Goal: Task Accomplishment & Management: Use online tool/utility

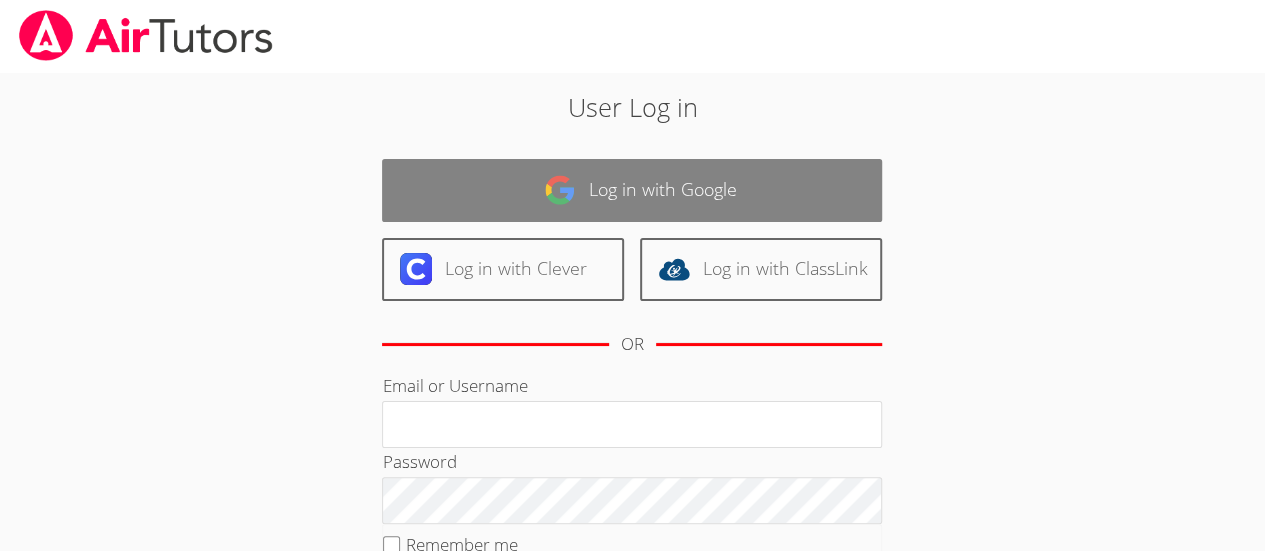
click at [641, 202] on link "Log in with Google" at bounding box center [632, 190] width 500 height 63
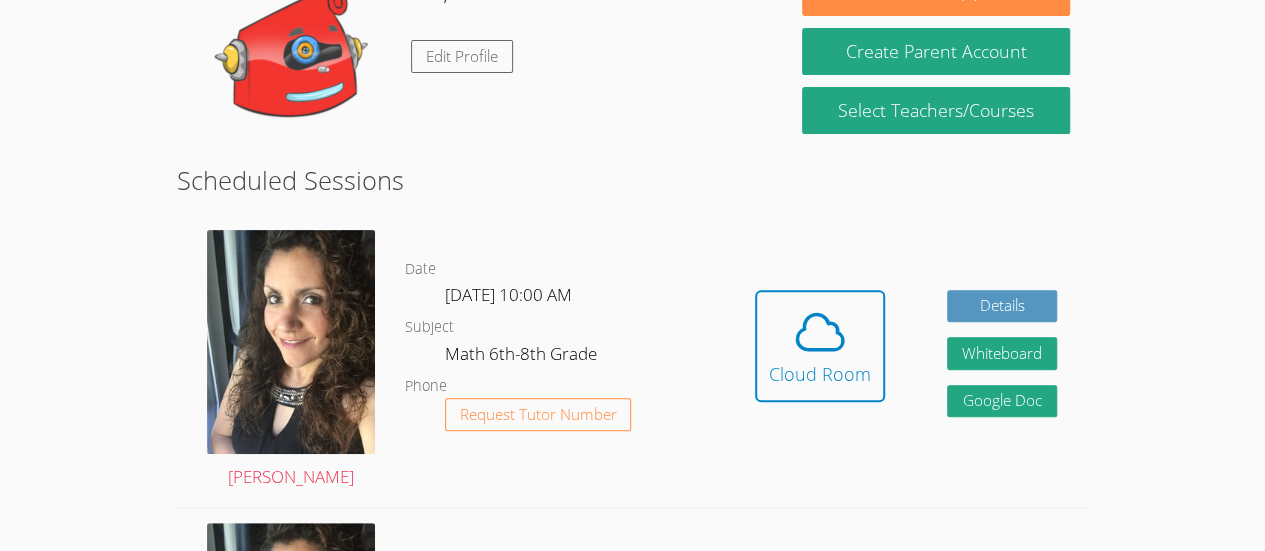
scroll to position [235, 0]
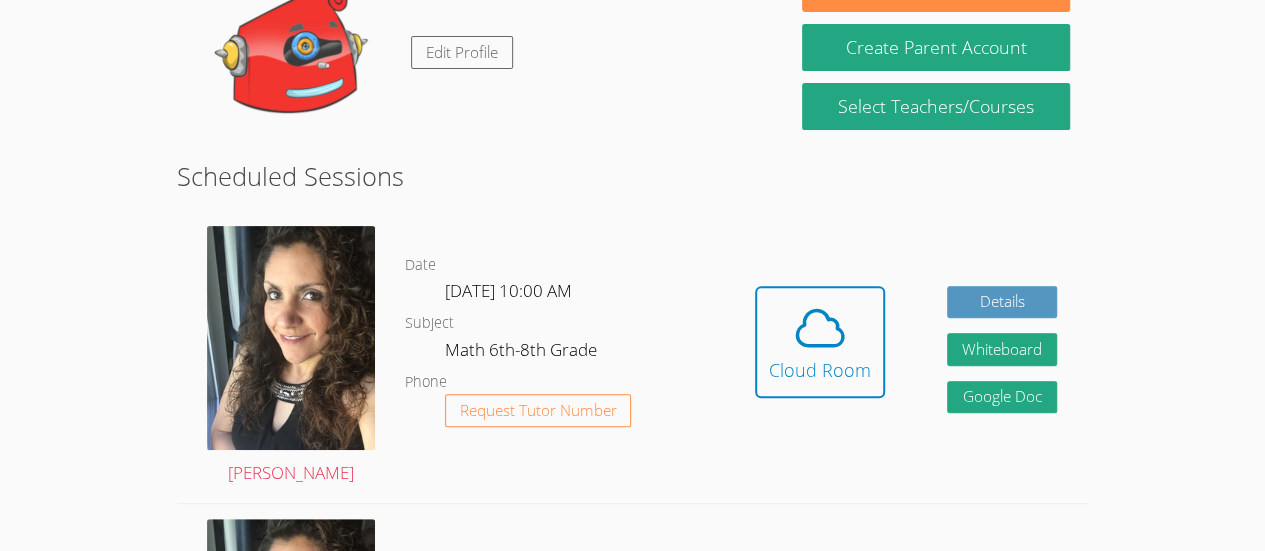
click at [777, 470] on div "Hidden Cloud Room Details Whiteboard Hidden Google Doc" at bounding box center [906, 356] width 364 height 291
click at [828, 325] on icon at bounding box center [820, 328] width 56 height 56
click at [803, 325] on icon at bounding box center [820, 327] width 46 height 35
click at [840, 348] on icon at bounding box center [820, 328] width 56 height 56
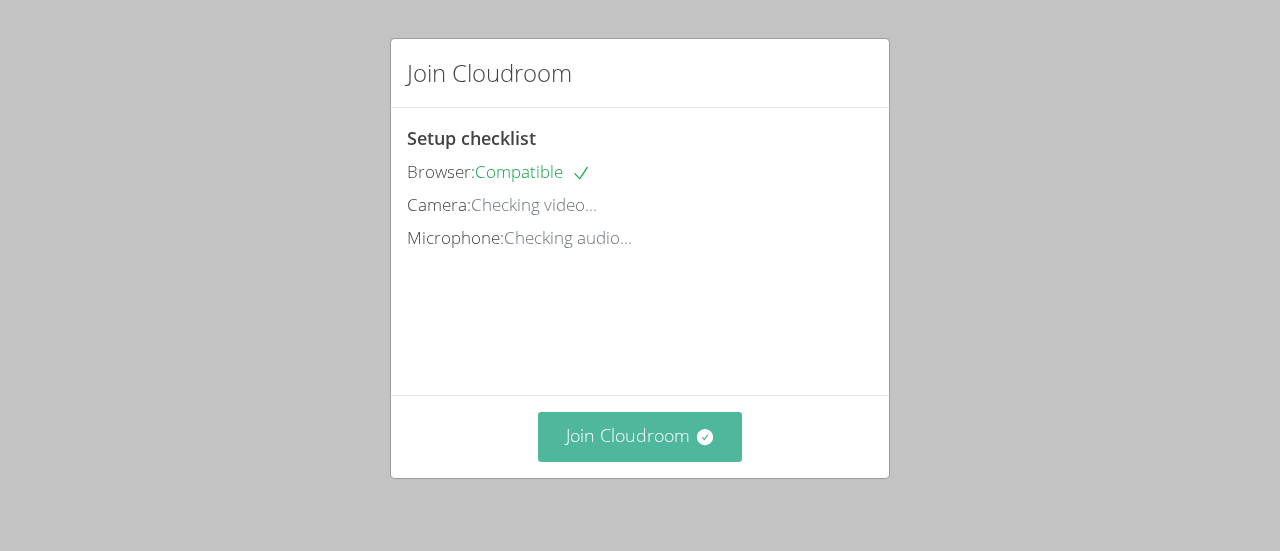
click at [640, 446] on button "Join Cloudroom" at bounding box center [640, 436] width 205 height 49
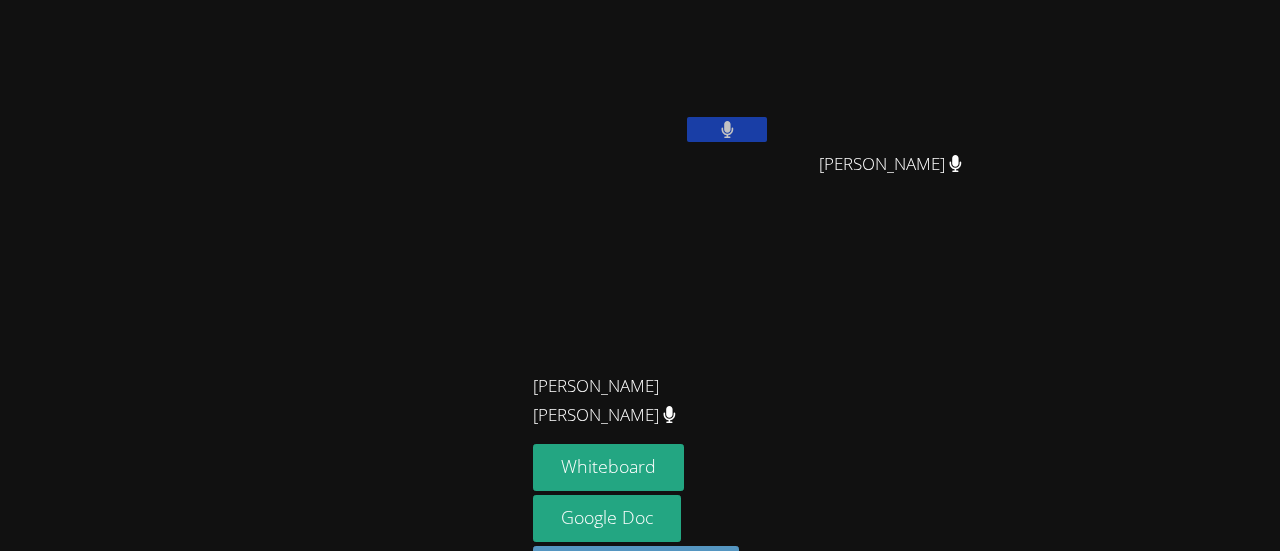
click at [721, 134] on icon at bounding box center [727, 129] width 13 height 17
click at [717, 128] on icon at bounding box center [727, 129] width 21 height 17
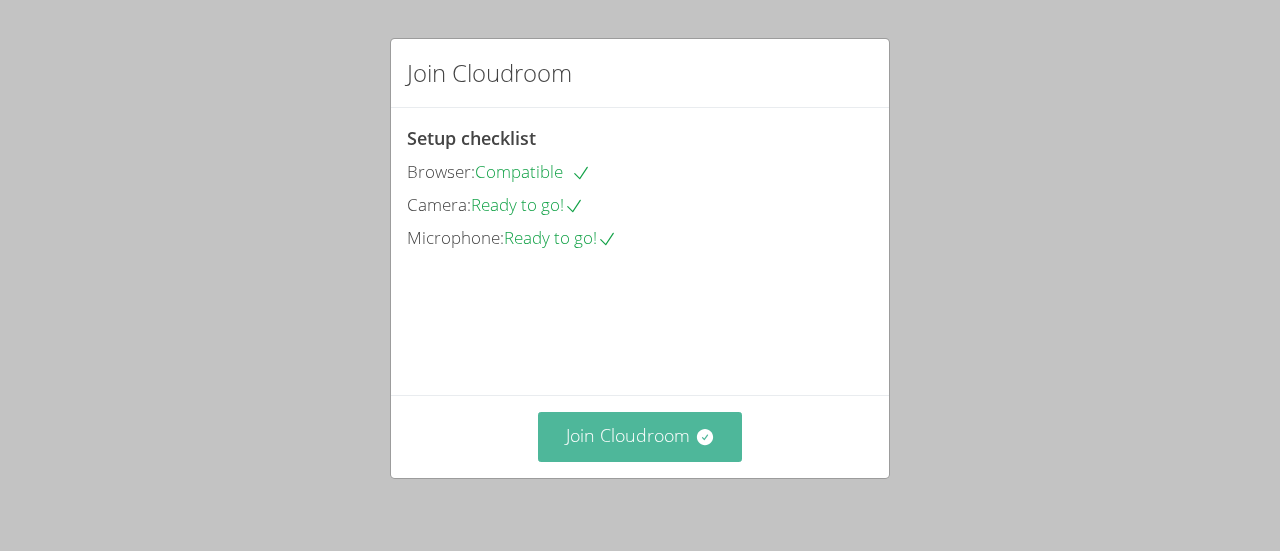
click at [646, 429] on button "Join Cloudroom" at bounding box center [640, 436] width 205 height 49
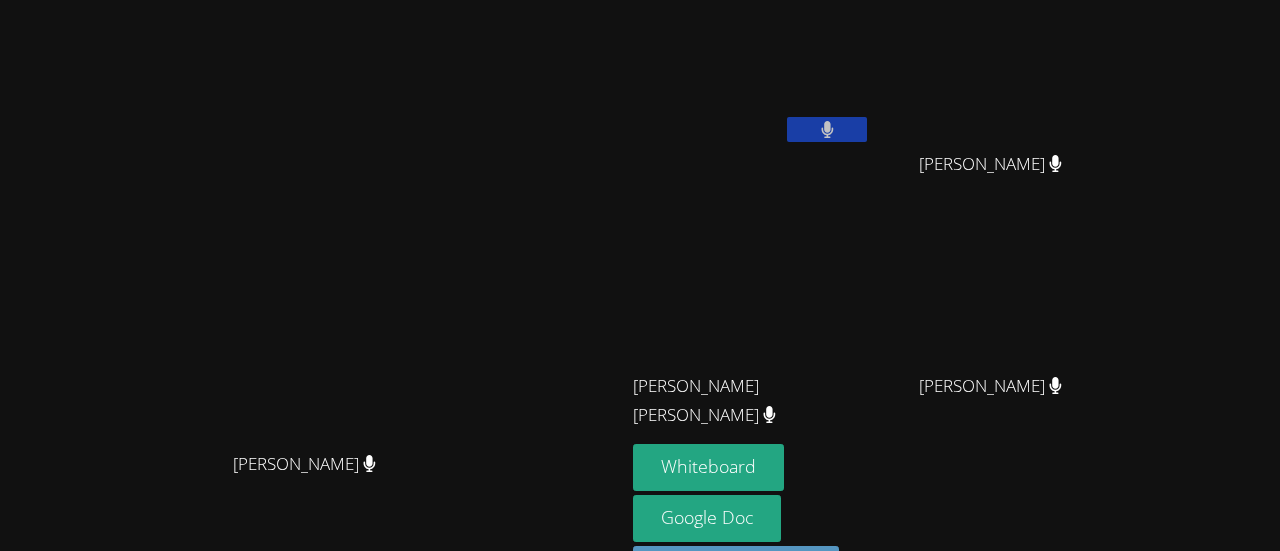
click at [800, 134] on button at bounding box center [827, 129] width 80 height 25
click at [871, 160] on div "[PERSON_NAME]" at bounding box center [752, 115] width 238 height 214
click at [853, 118] on button at bounding box center [827, 129] width 80 height 25
click at [833, 136] on icon at bounding box center [827, 129] width 12 height 17
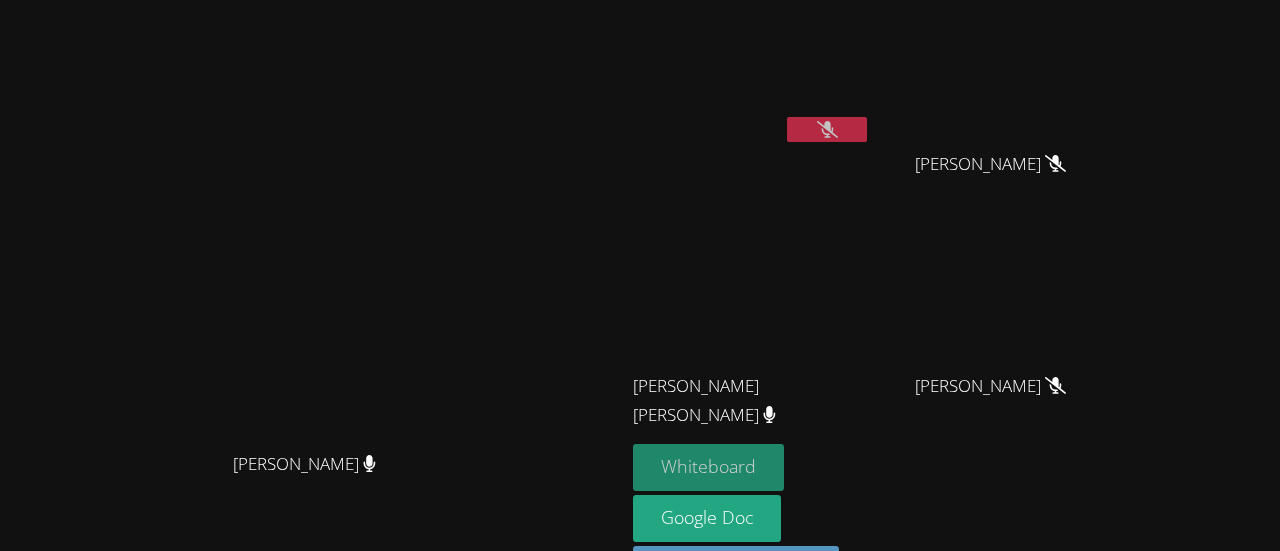
click at [784, 465] on button "Whiteboard" at bounding box center [708, 467] width 151 height 47
click at [838, 125] on icon at bounding box center [827, 129] width 21 height 17
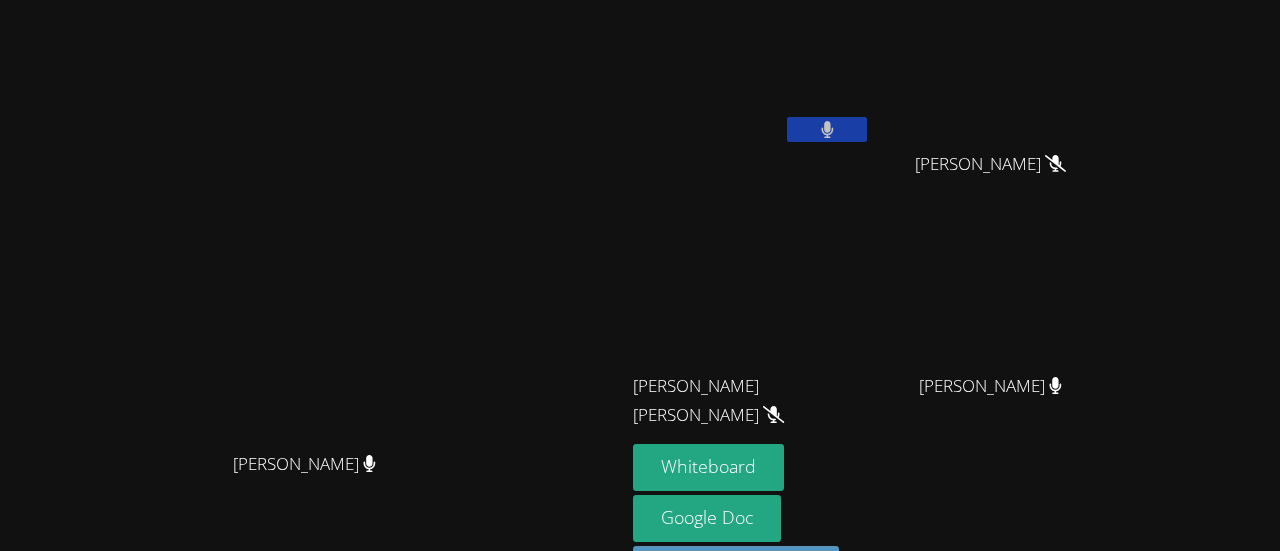
click at [867, 128] on button at bounding box center [827, 129] width 80 height 25
click at [838, 131] on icon at bounding box center [827, 129] width 21 height 17
click at [867, 120] on button at bounding box center [827, 129] width 80 height 25
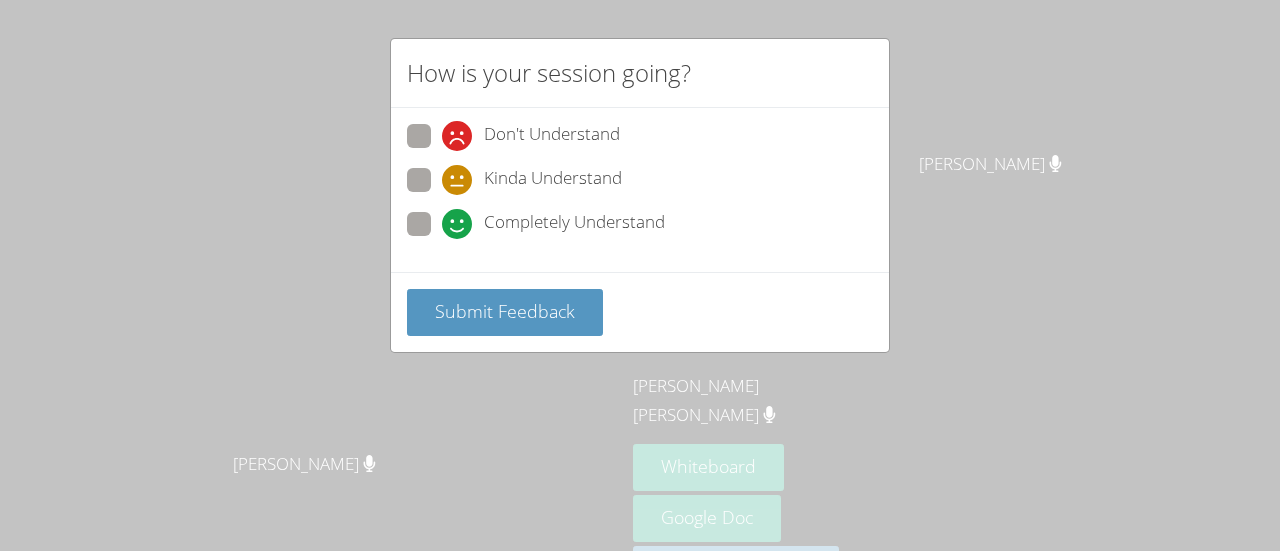
click at [484, 189] on span "Kinda Understand" at bounding box center [553, 180] width 138 height 30
click at [459, 185] on input "Kinda Understand" at bounding box center [450, 176] width 17 height 17
radio input "true"
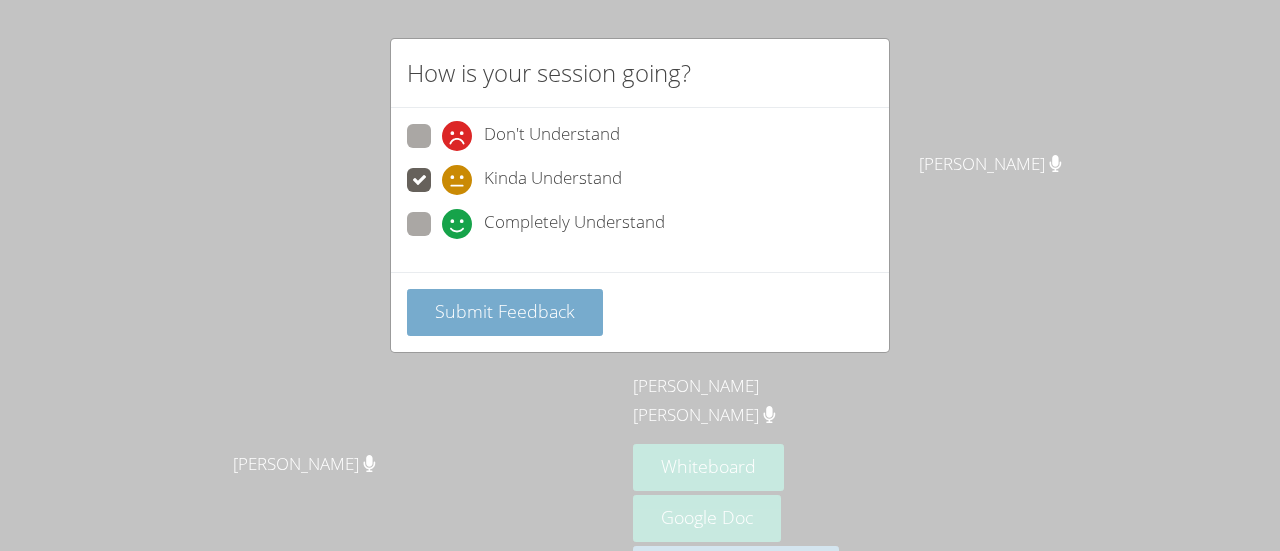
click at [482, 308] on span "Submit Feedback" at bounding box center [505, 311] width 140 height 24
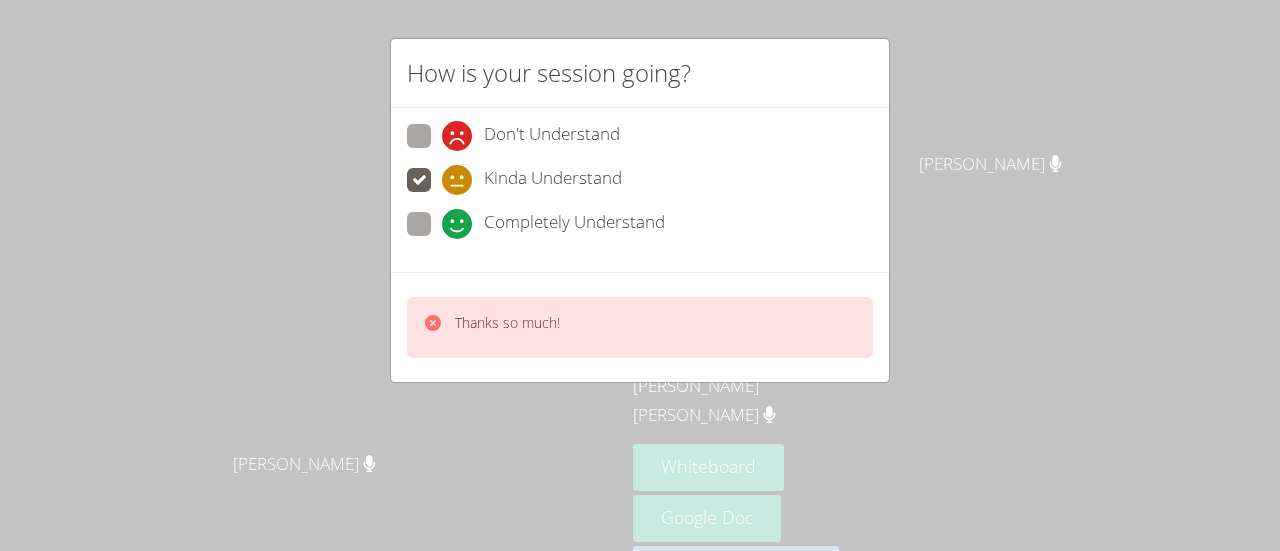
click at [564, 326] on div "Thanks so much!" at bounding box center [640, 327] width 466 height 61
click at [868, 87] on div "How is your session going?" at bounding box center [640, 73] width 498 height 69
click at [724, 291] on div "Thanks so much!" at bounding box center [640, 327] width 498 height 110
click at [557, 121] on span "Don't Understand" at bounding box center [552, 136] width 136 height 30
click at [459, 124] on input "Don't Understand" at bounding box center [450, 132] width 17 height 17
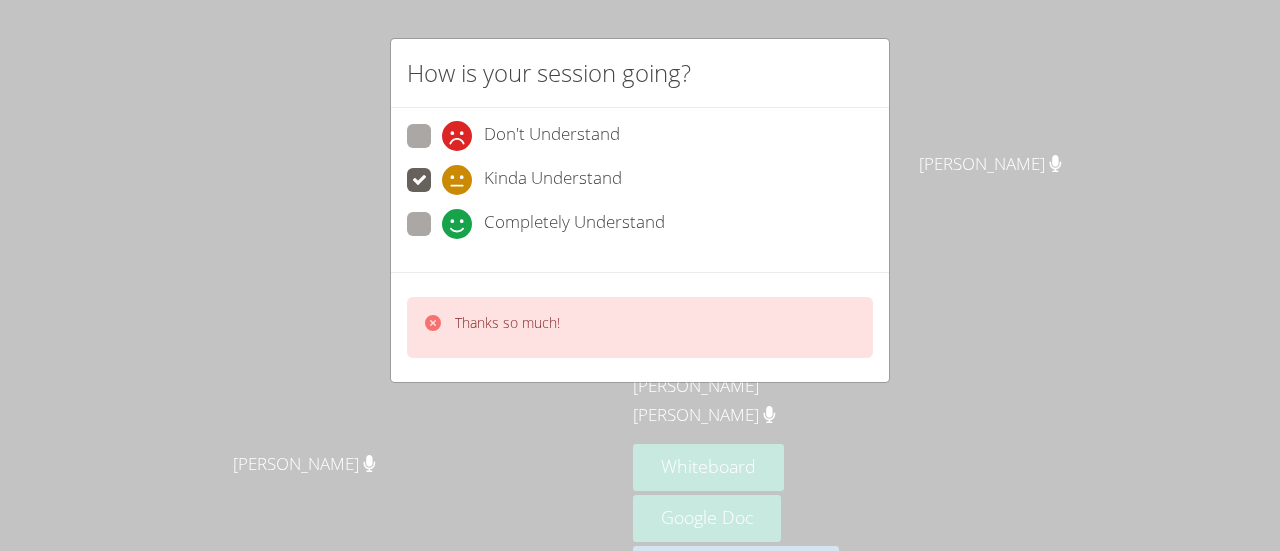
radio input "true"
click at [494, 121] on span "Don't Understand" at bounding box center [552, 136] width 136 height 30
click at [459, 124] on input "Don't Understand" at bounding box center [450, 132] width 17 height 17
click at [463, 216] on video at bounding box center [313, 270] width 300 height 343
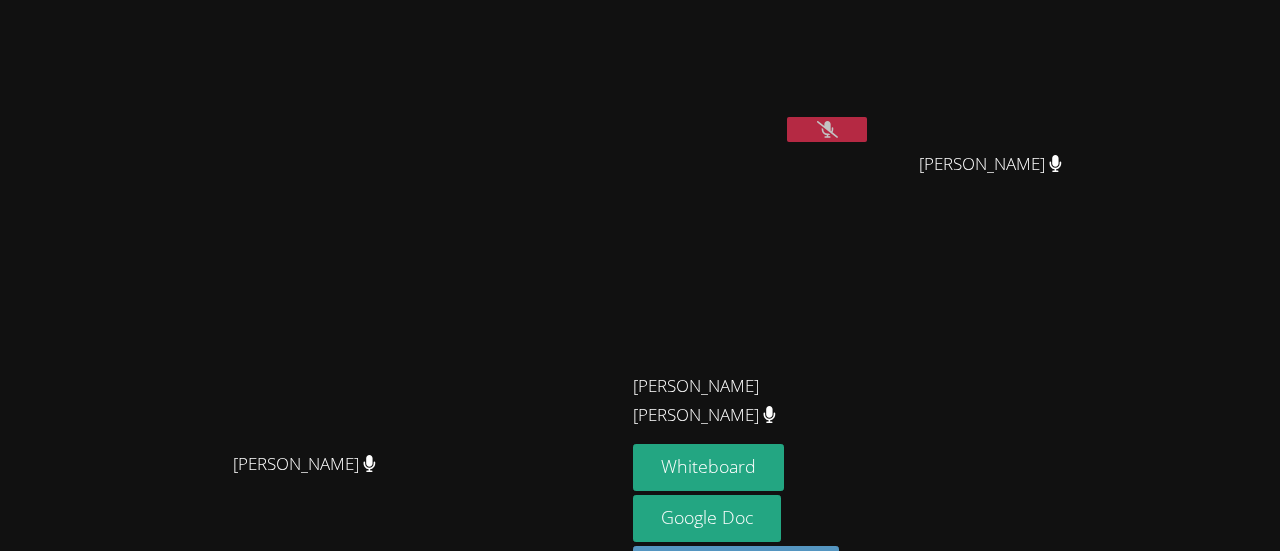
click at [867, 140] on button at bounding box center [827, 129] width 80 height 25
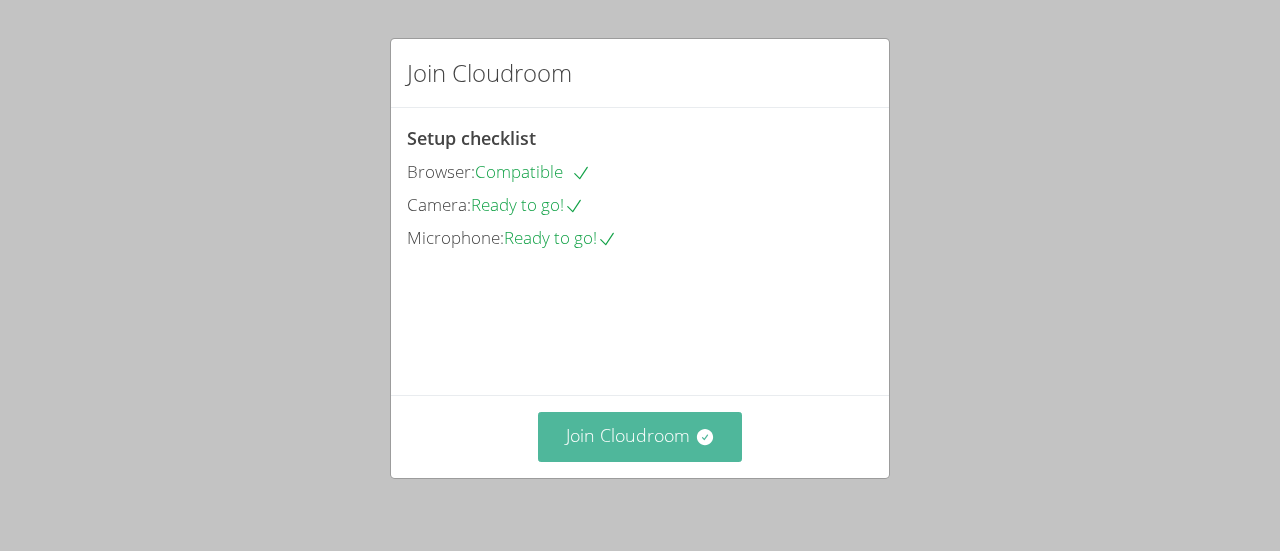
click at [643, 426] on button "Join Cloudroom" at bounding box center [640, 436] width 205 height 49
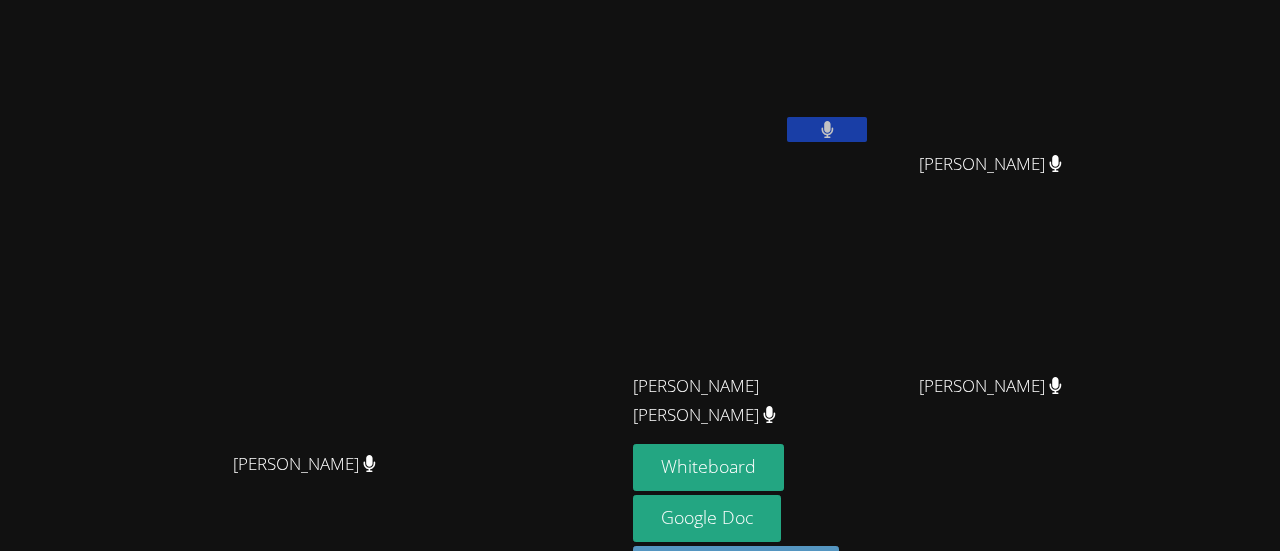
click at [304, 108] on video at bounding box center [313, 270] width 300 height 343
